Goal: Information Seeking & Learning: Learn about a topic

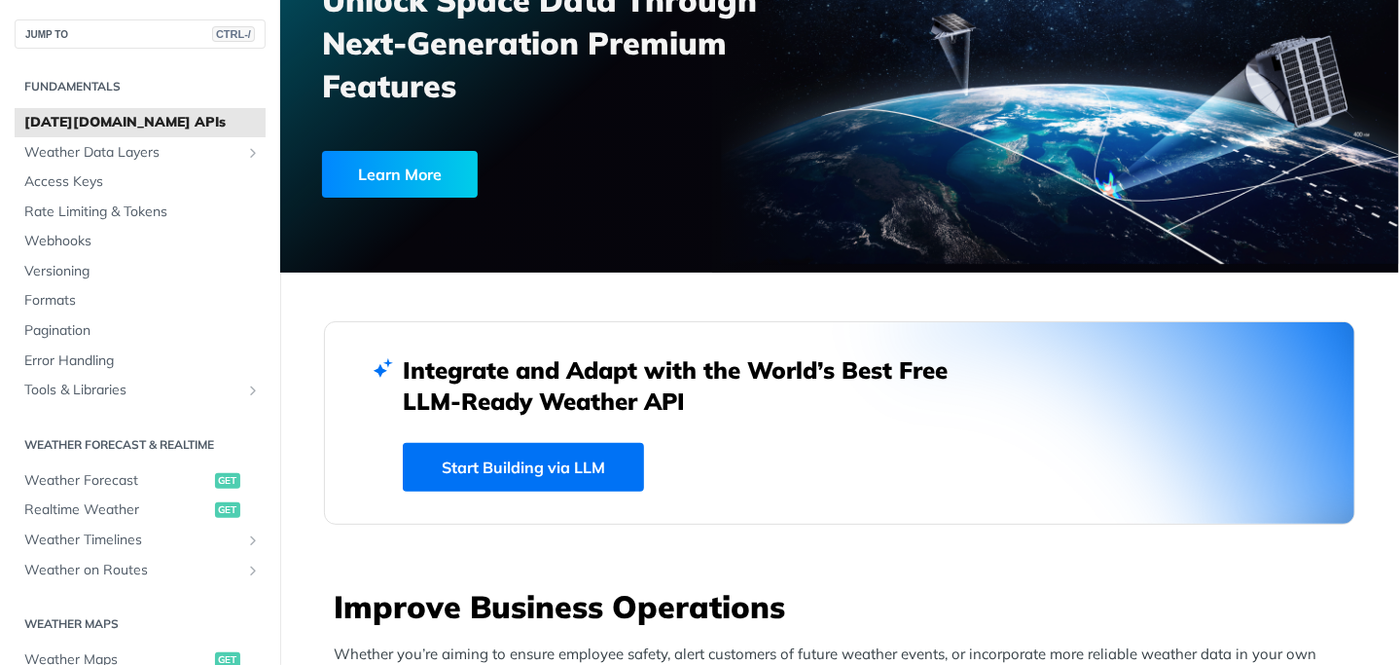
scroll to position [222, 0]
click at [87, 180] on span "Access Keys" at bounding box center [142, 181] width 236 height 19
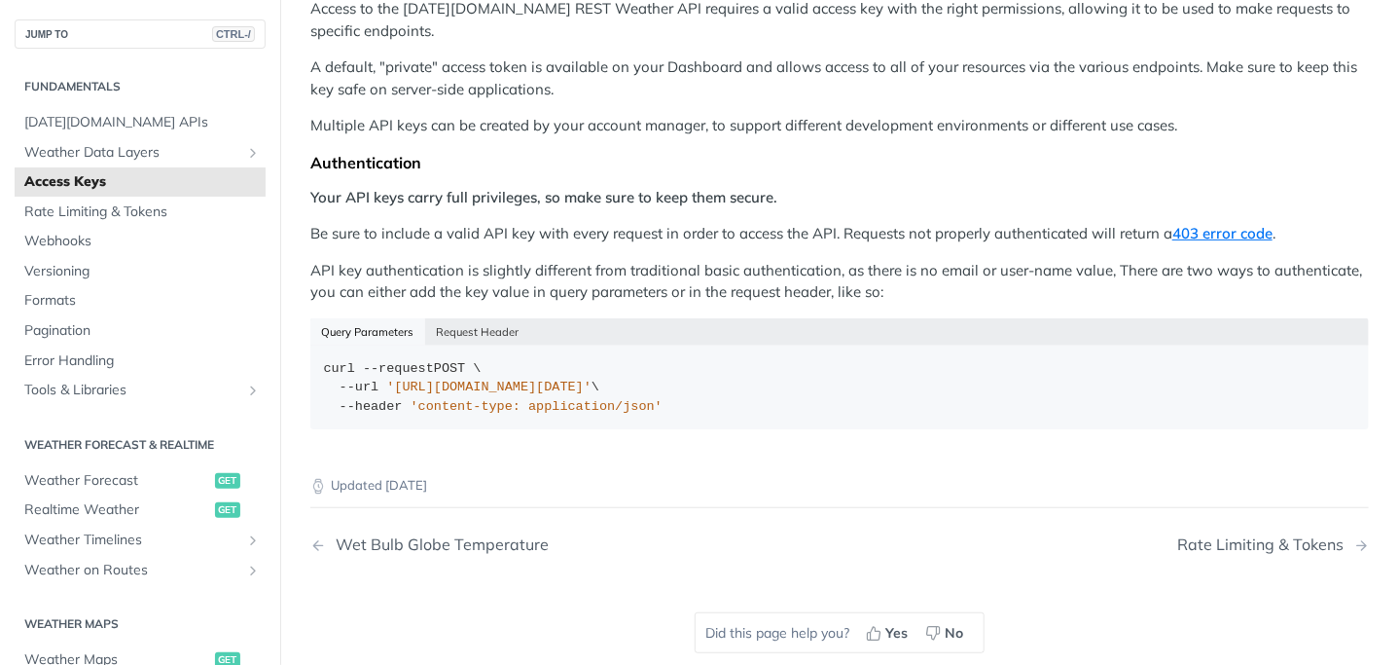
scroll to position [267, 0]
click at [135, 216] on span "Rate Limiting & Tokens" at bounding box center [142, 211] width 236 height 19
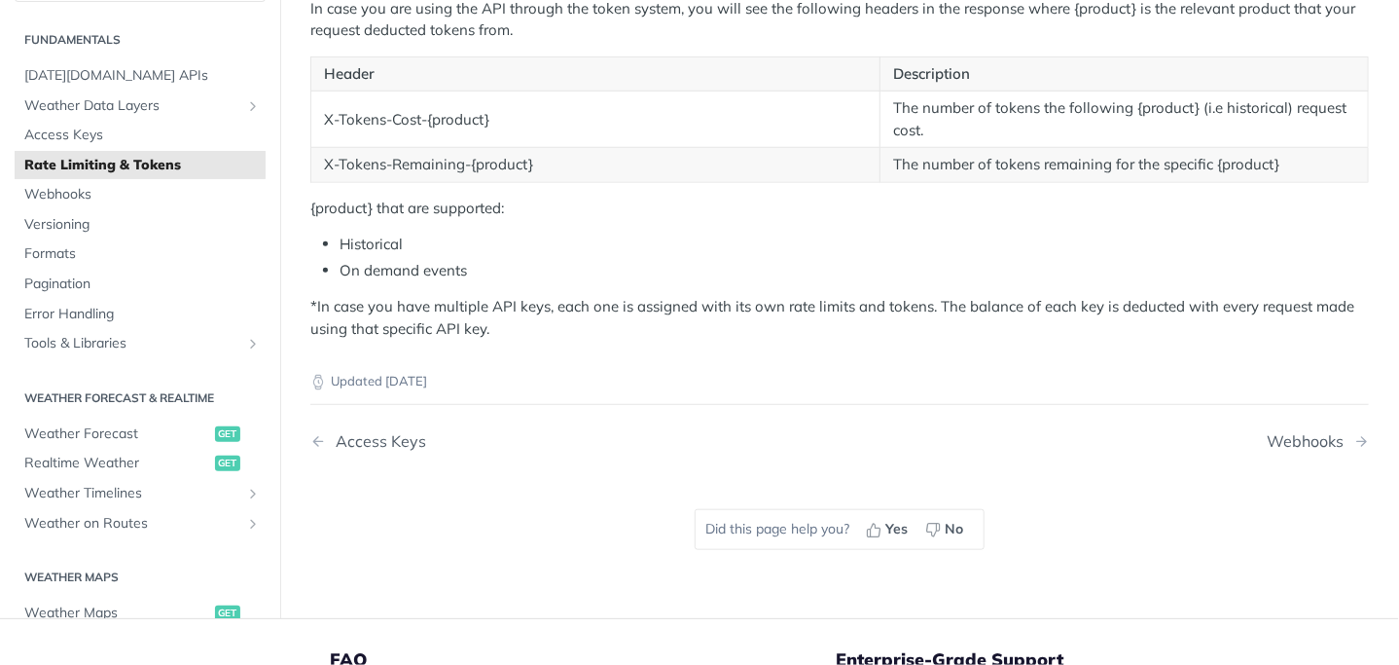
scroll to position [676, 0]
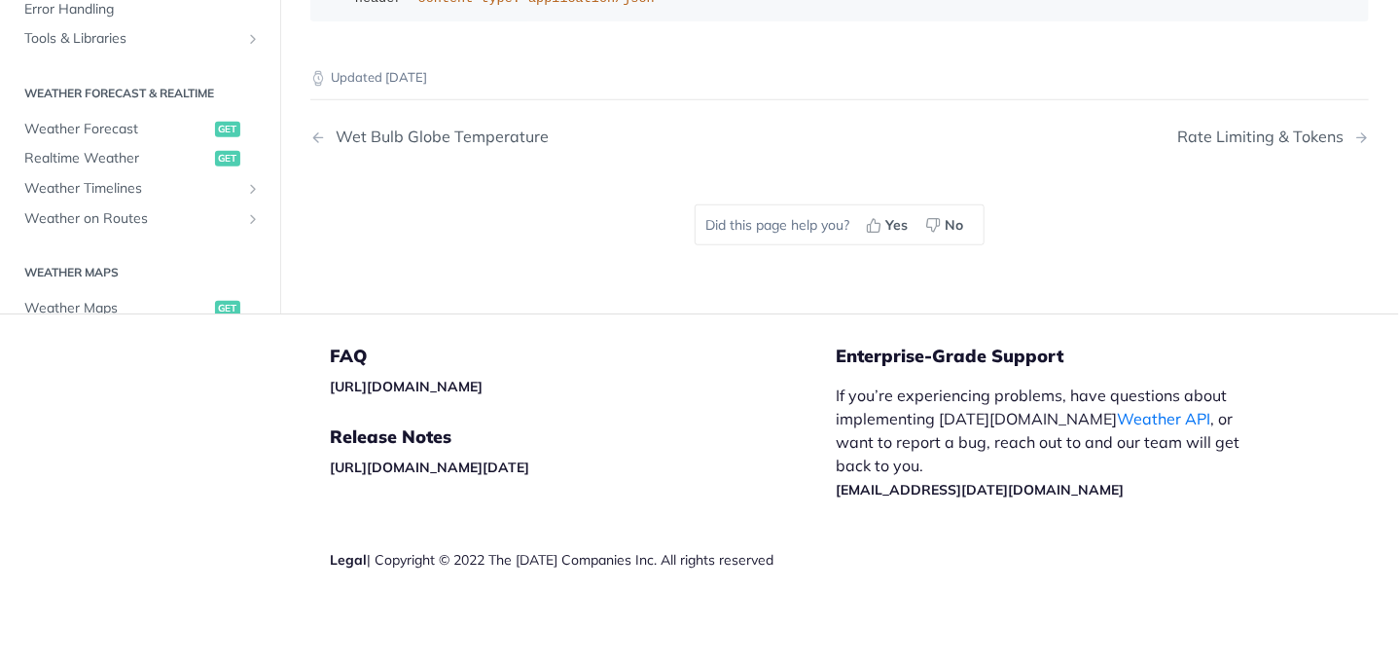
scroll to position [40, 0]
